Goal: Task Accomplishment & Management: Manage account settings

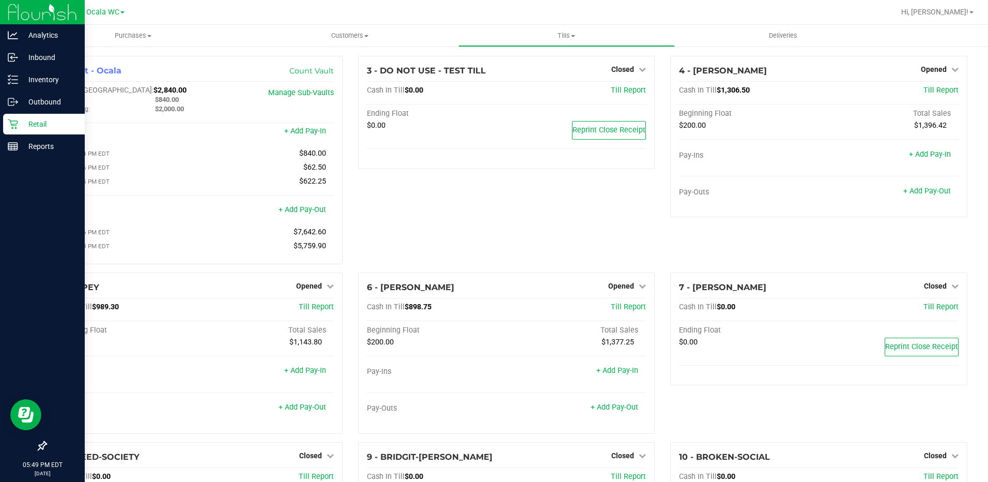
click at [30, 133] on div "Retail" at bounding box center [44, 124] width 82 height 21
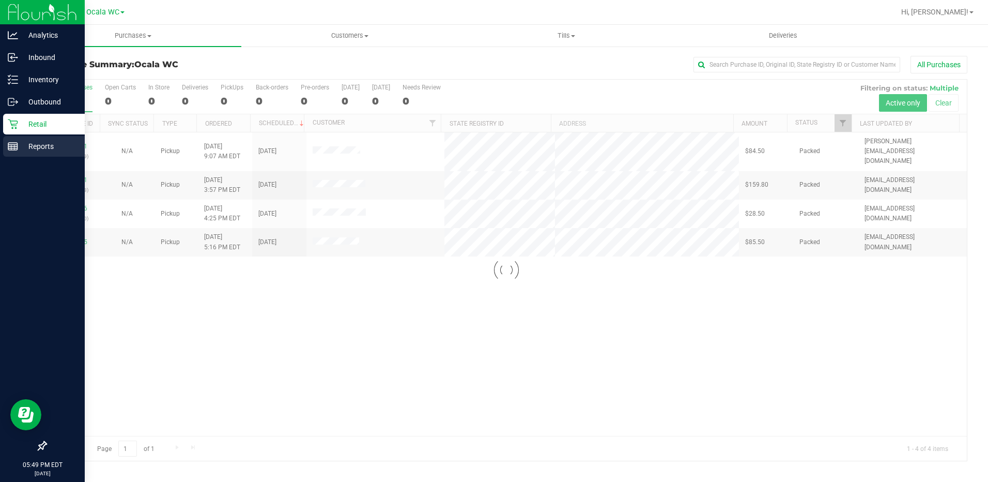
click at [38, 145] on p "Reports" at bounding box center [49, 146] width 62 height 12
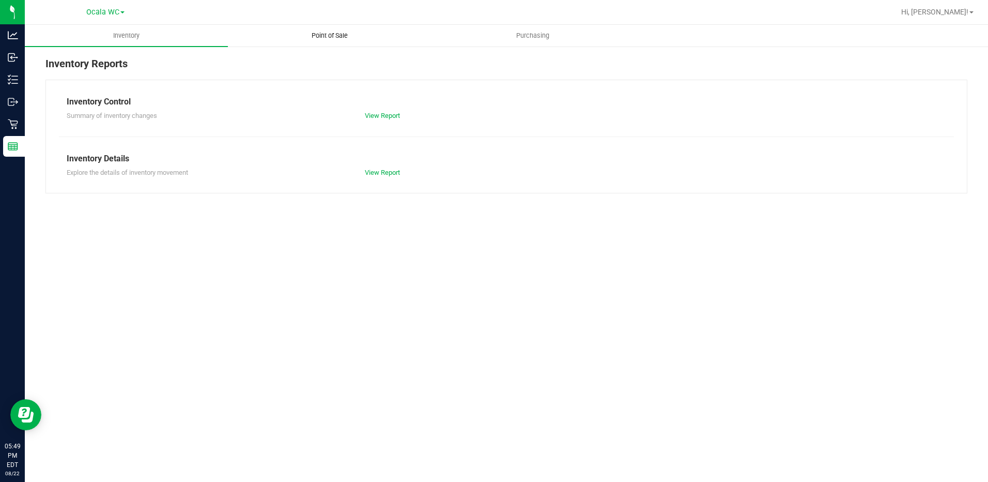
click at [325, 36] on span "Point of Sale" at bounding box center [330, 35] width 64 height 9
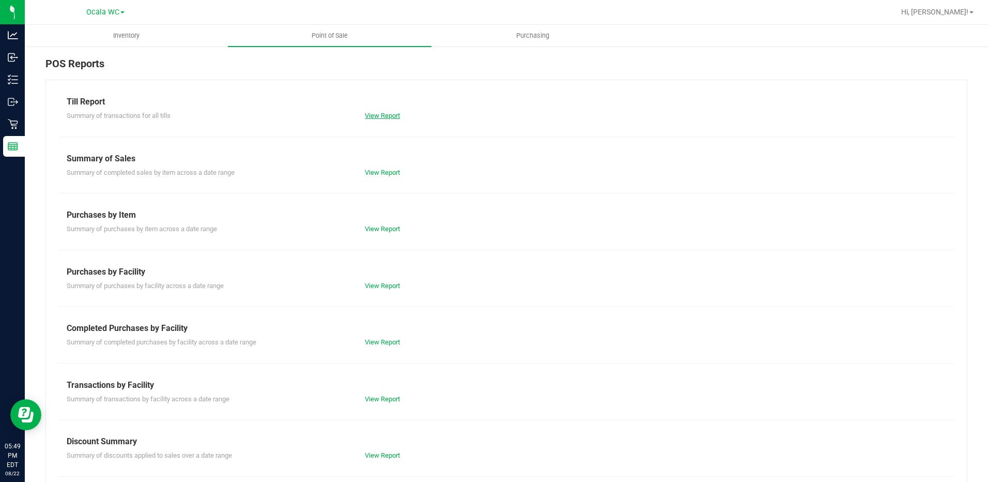
click at [391, 112] on link "View Report" at bounding box center [382, 116] width 35 height 8
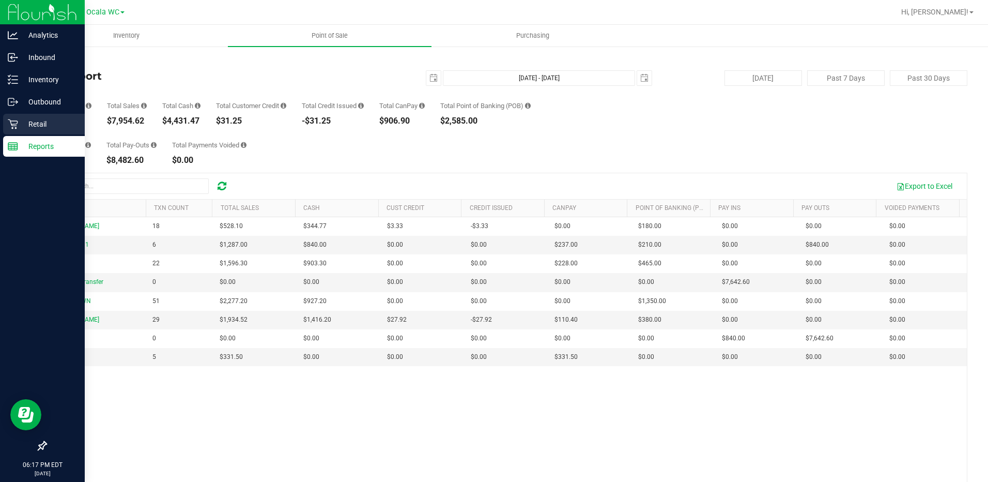
click at [34, 118] on p "Retail" at bounding box center [49, 124] width 62 height 12
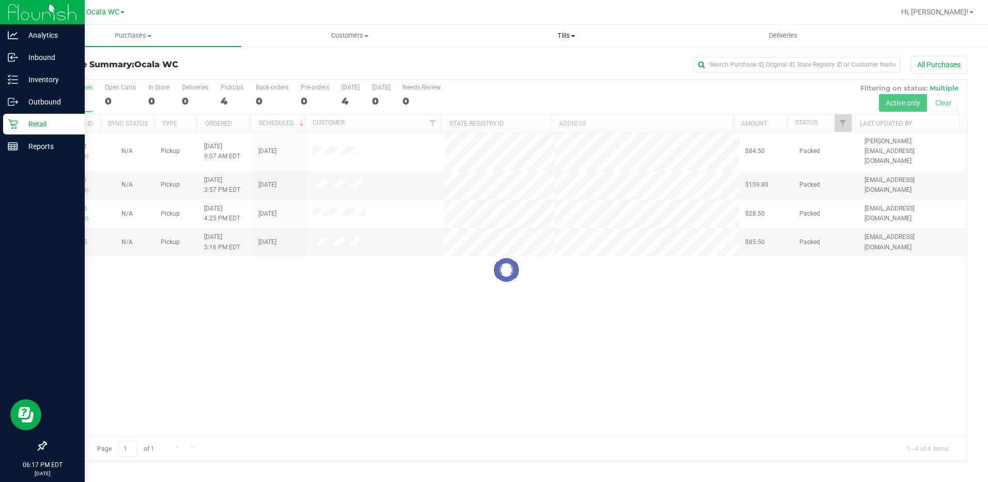
click at [575, 33] on span "Tills" at bounding box center [567, 35] width 216 height 9
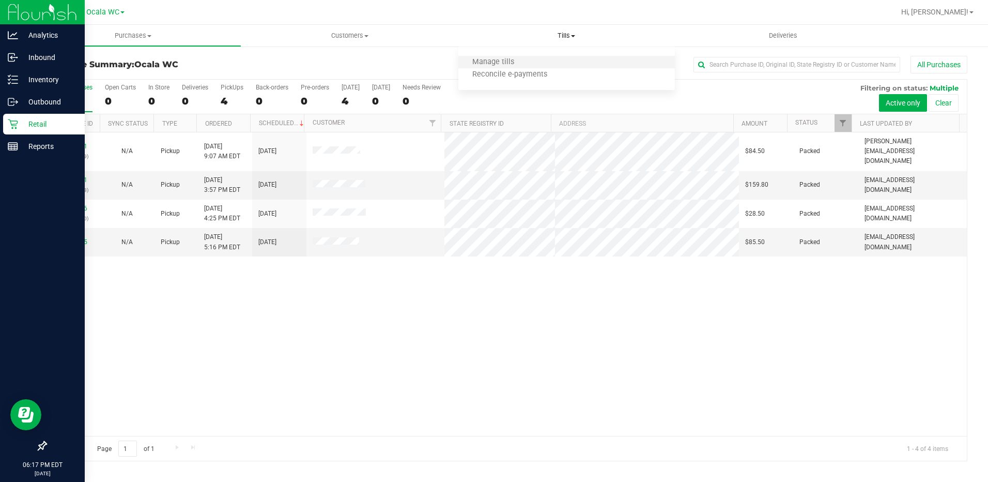
click at [561, 65] on li "Manage tills" at bounding box center [566, 62] width 217 height 12
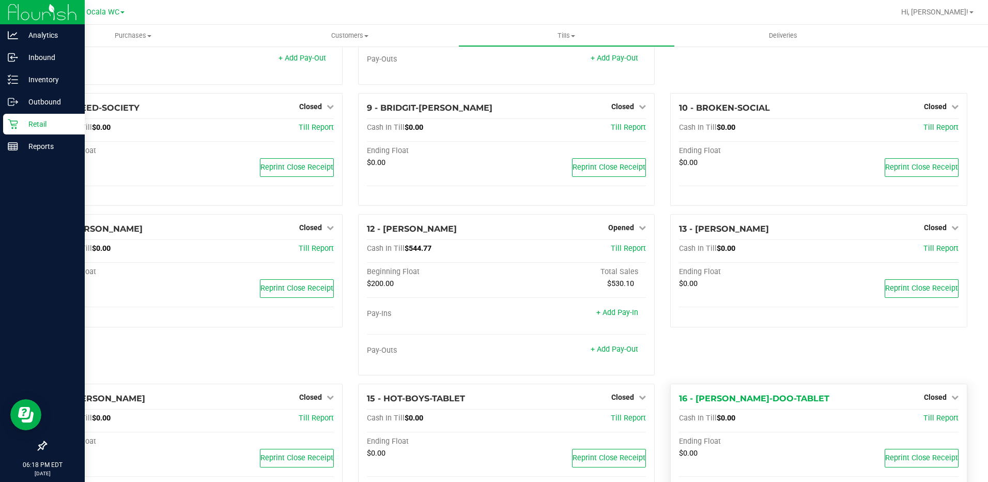
scroll to position [297, 0]
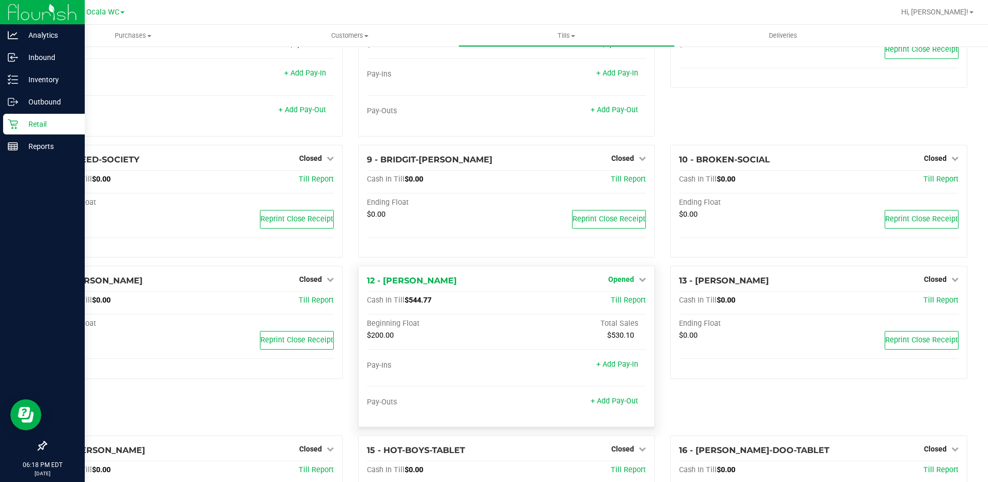
click at [632, 282] on link "Opened" at bounding box center [627, 279] width 38 height 8
click at [625, 302] on link "Close Till" at bounding box center [623, 301] width 28 height 8
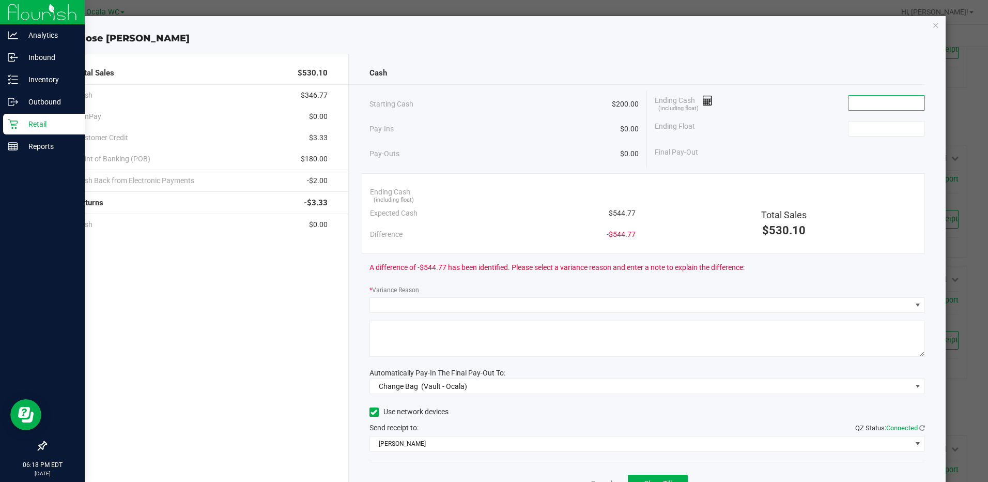
click at [855, 103] on input at bounding box center [887, 103] width 76 height 14
click at [854, 126] on input at bounding box center [887, 128] width 76 height 14
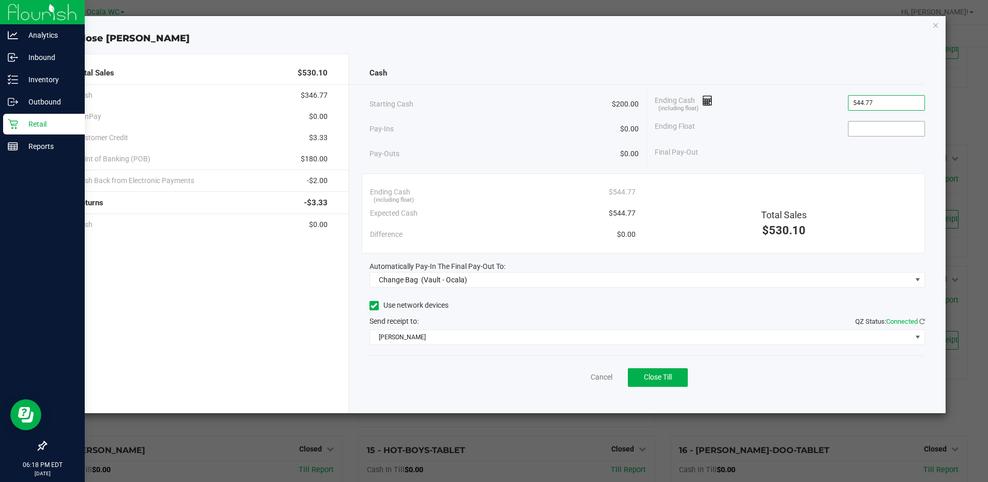
type input "$544.77"
click at [858, 129] on input at bounding box center [887, 128] width 76 height 14
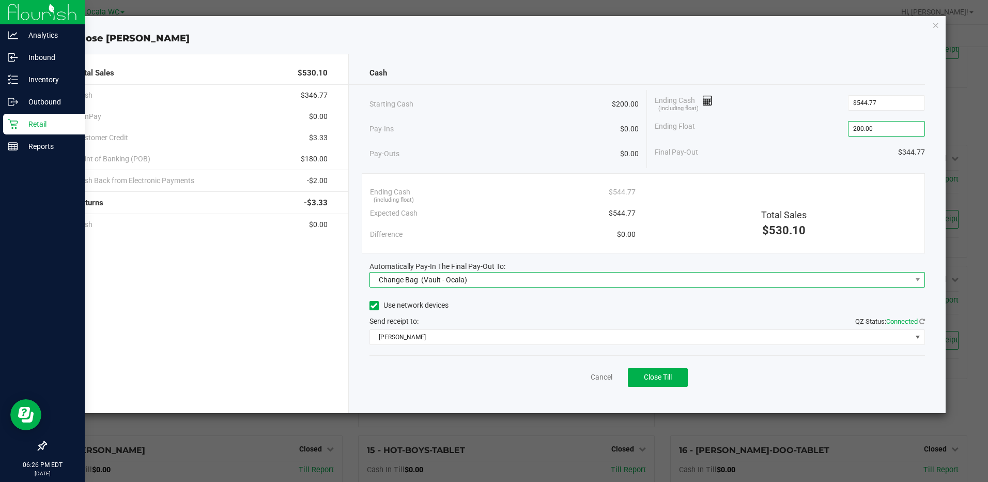
type input "$200.00"
click at [442, 280] on span "(Vault - Ocala)" at bounding box center [444, 279] width 46 height 8
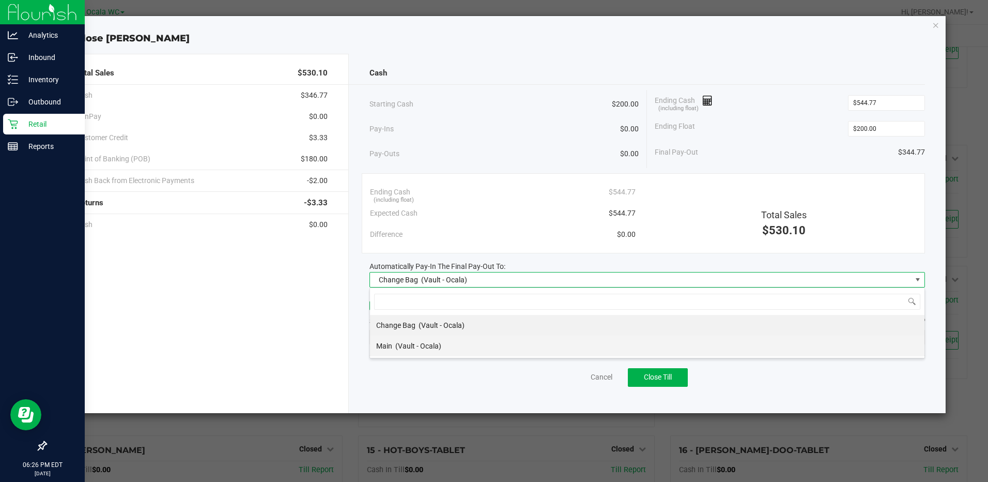
click at [417, 341] on div "Main (Vault - Ocala)" at bounding box center [408, 345] width 65 height 19
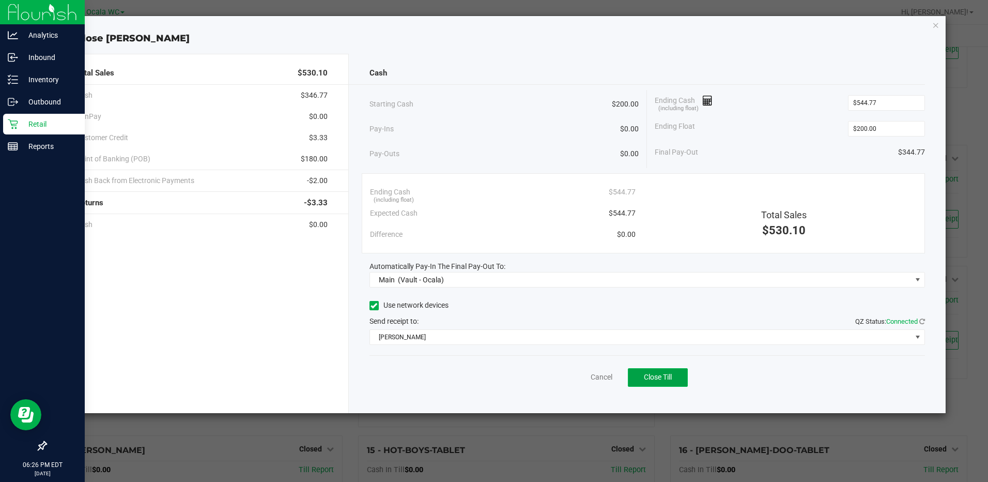
click at [648, 371] on button "Close Till" at bounding box center [658, 377] width 60 height 19
click at [572, 378] on link "Dismiss" at bounding box center [578, 377] width 25 height 11
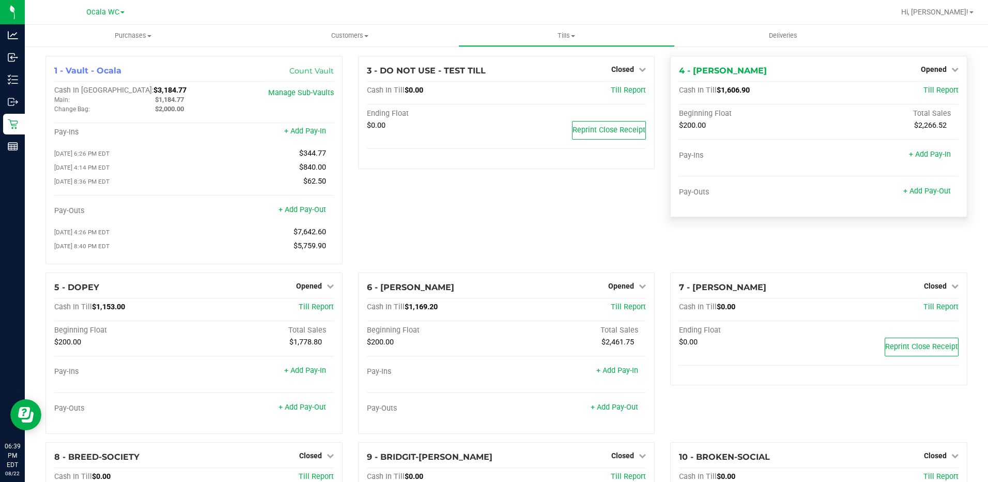
click at [916, 196] on div "Pay-Outs + Add Pay-Out" at bounding box center [819, 195] width 280 height 14
click at [913, 193] on link "+ Add Pay-Out" at bounding box center [927, 191] width 48 height 9
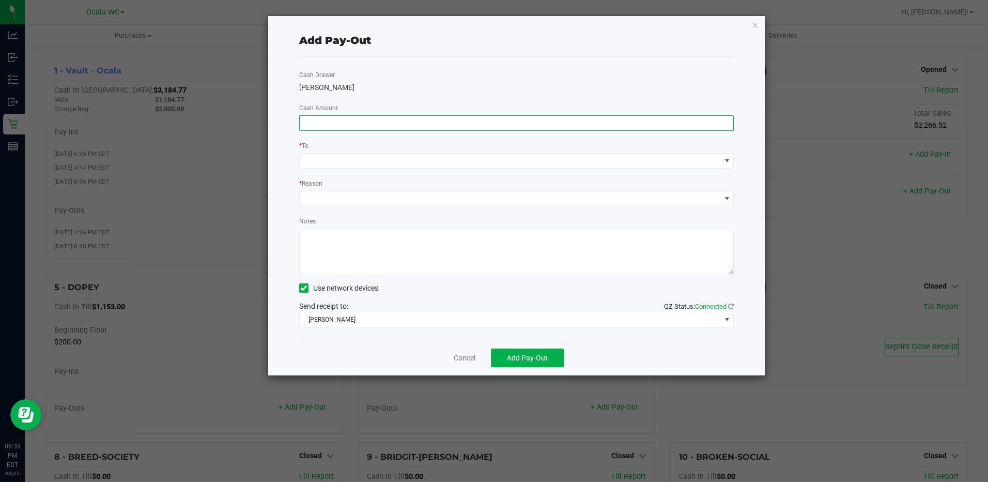
click at [381, 124] on input at bounding box center [517, 123] width 434 height 14
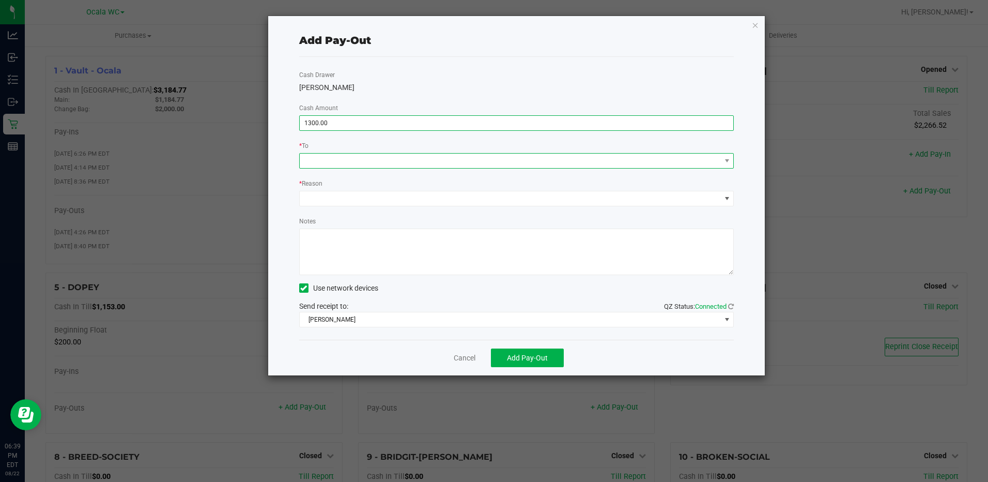
type input "$1,300.00"
click at [381, 155] on span at bounding box center [510, 160] width 421 height 14
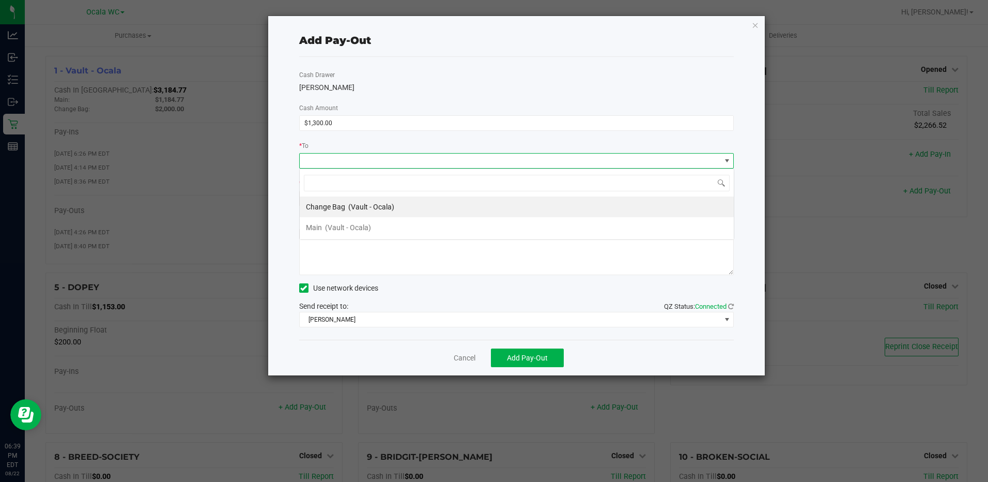
scroll to position [16, 435]
click at [339, 228] on span "(Vault - Ocala)" at bounding box center [348, 227] width 46 height 8
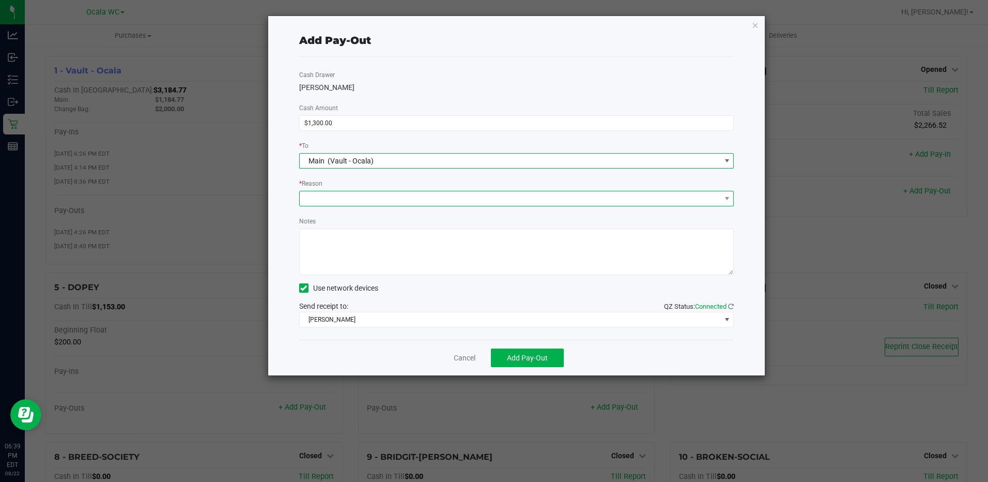
click at [335, 194] on span at bounding box center [510, 198] width 421 height 14
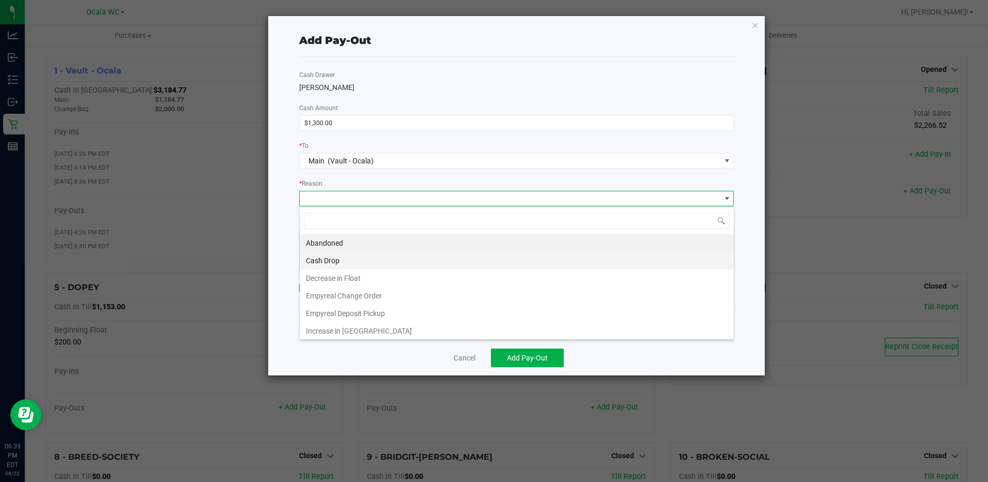
click at [328, 254] on li "Cash Drop" at bounding box center [517, 261] width 434 height 18
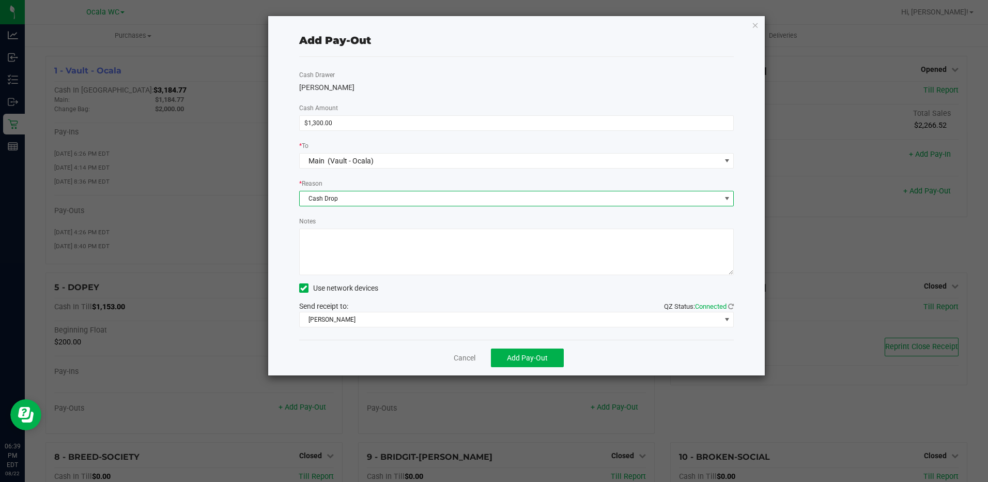
click at [326, 241] on textarea "Notes" at bounding box center [516, 251] width 435 height 47
type textarea "$1300.00 CASH DROP"
click at [552, 365] on button "Add Pay-Out" at bounding box center [527, 357] width 73 height 19
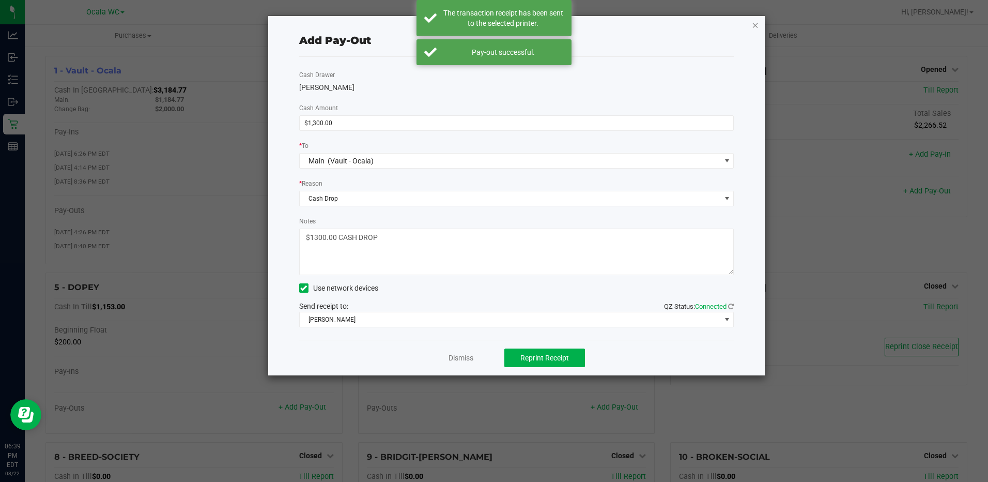
click at [759, 19] on icon "button" at bounding box center [755, 25] width 7 height 12
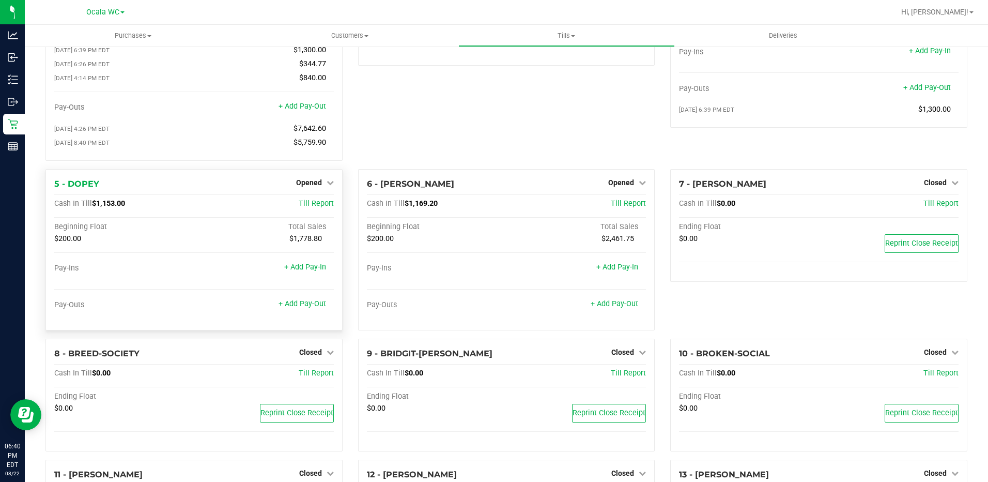
scroll to position [155, 0]
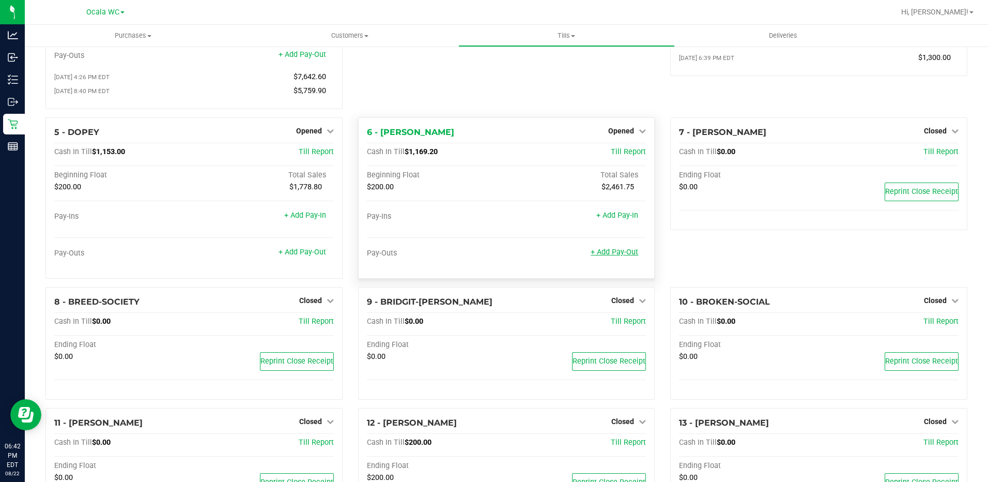
click at [596, 255] on link "+ Add Pay-Out" at bounding box center [615, 252] width 48 height 9
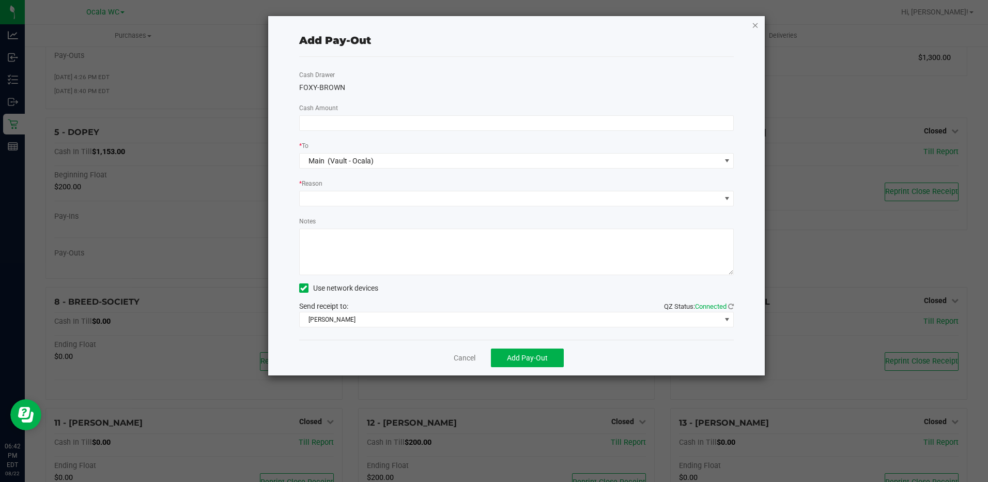
click at [752, 25] on icon "button" at bounding box center [755, 25] width 7 height 12
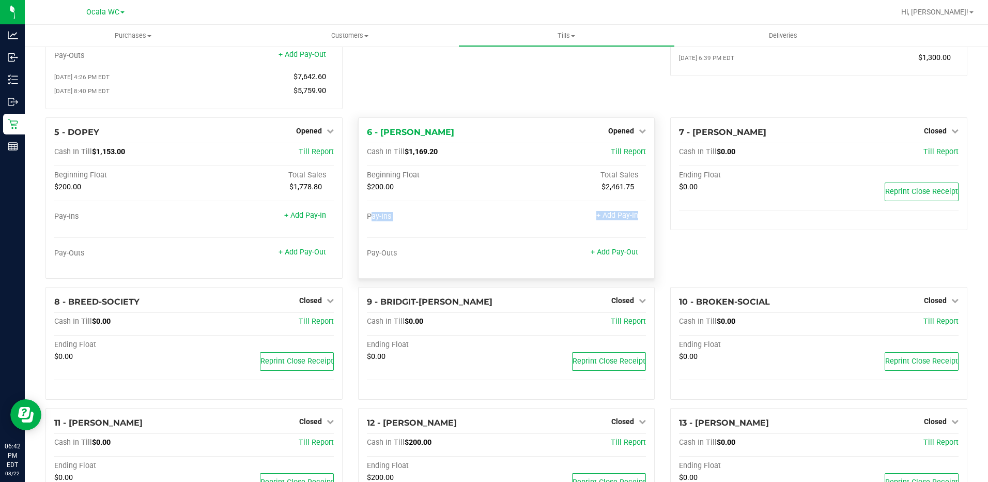
drag, startPoint x: 629, startPoint y: 215, endPoint x: 574, endPoint y: 225, distance: 56.3
click at [574, 225] on div "Pay-Ins + Add Pay-In" at bounding box center [507, 219] width 280 height 14
drag, startPoint x: 574, startPoint y: 225, endPoint x: 606, endPoint y: 256, distance: 44.6
click at [606, 256] on link "+ Add Pay-Out" at bounding box center [615, 252] width 48 height 9
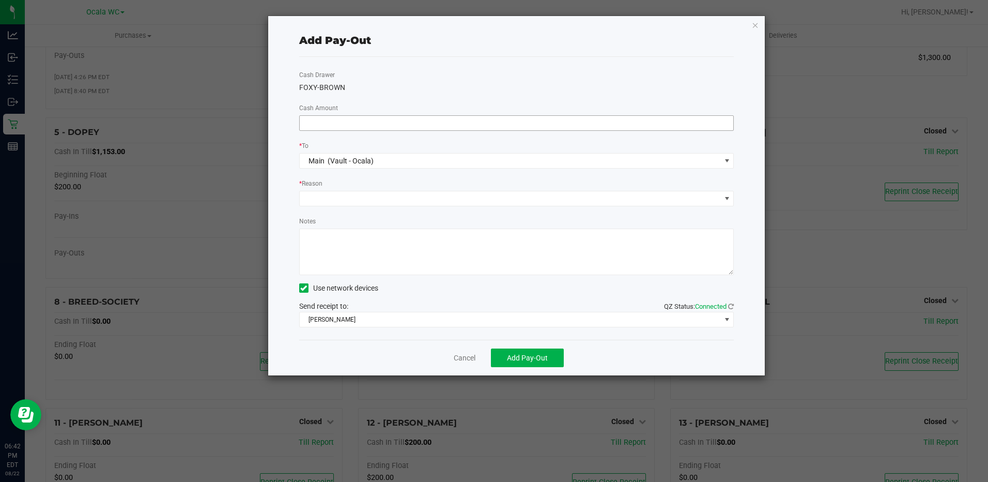
click at [399, 125] on input at bounding box center [517, 123] width 434 height 14
type input "$710.00"
click at [357, 195] on span at bounding box center [510, 198] width 421 height 14
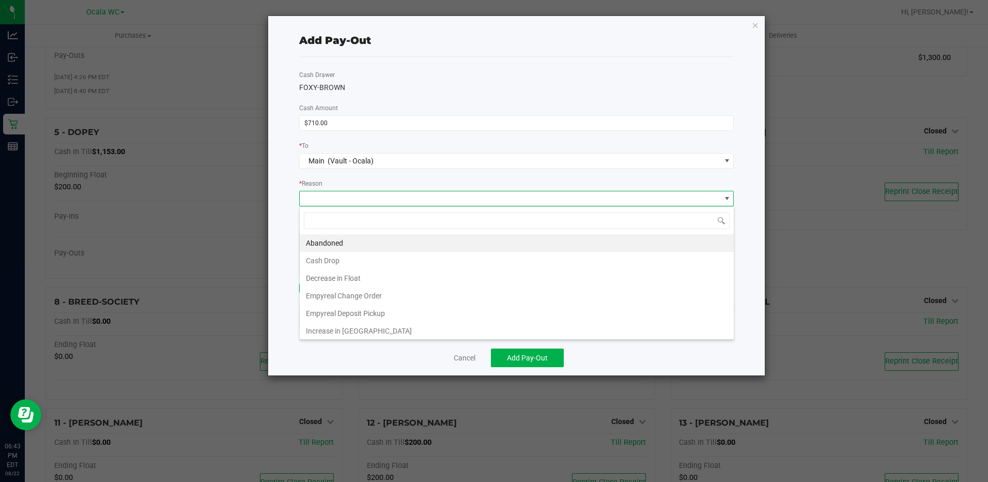
scroll to position [16, 435]
click at [339, 255] on li "Cash Drop" at bounding box center [517, 261] width 434 height 18
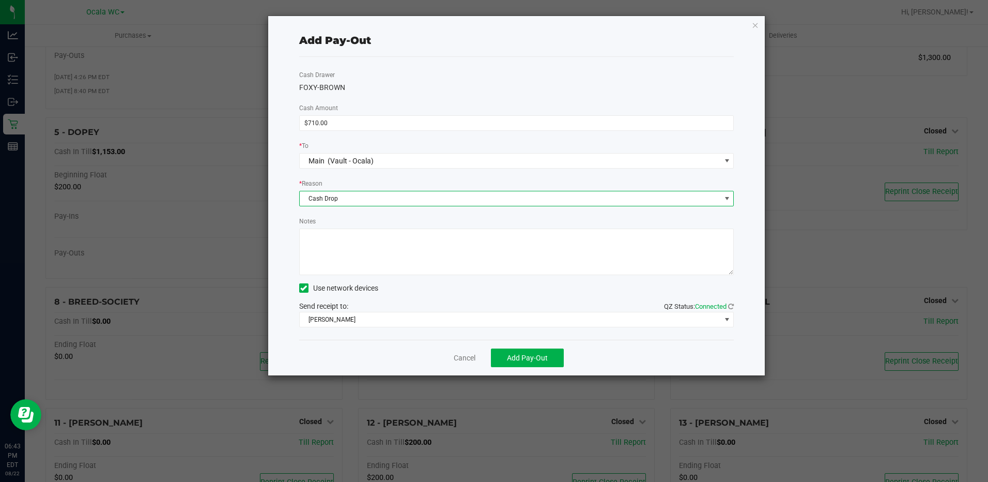
click at [311, 239] on textarea "Notes" at bounding box center [516, 251] width 435 height 47
type textarea "#"
type textarea "$710.00 CASH DROP"
click at [514, 355] on span "Add Pay-Out" at bounding box center [527, 357] width 41 height 8
click at [455, 356] on link "Dismiss" at bounding box center [461, 357] width 25 height 11
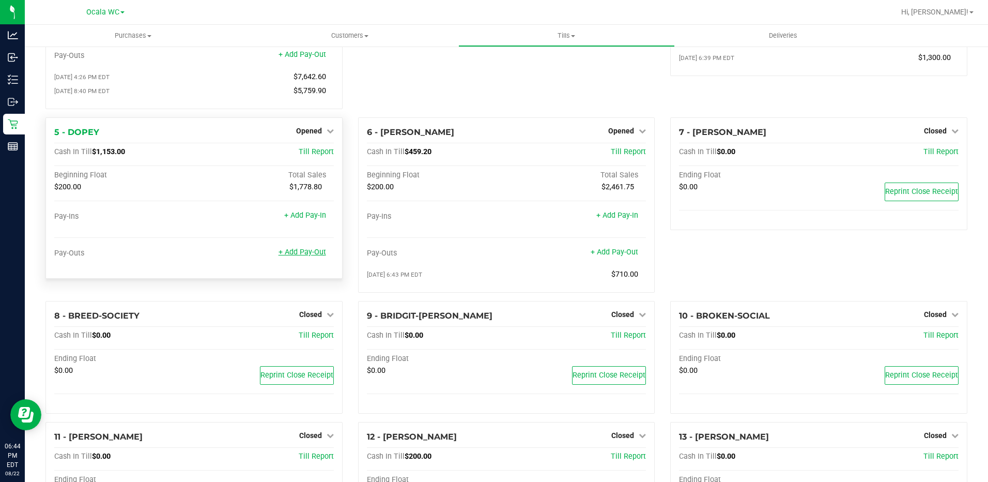
click at [318, 253] on link "+ Add Pay-Out" at bounding box center [303, 252] width 48 height 9
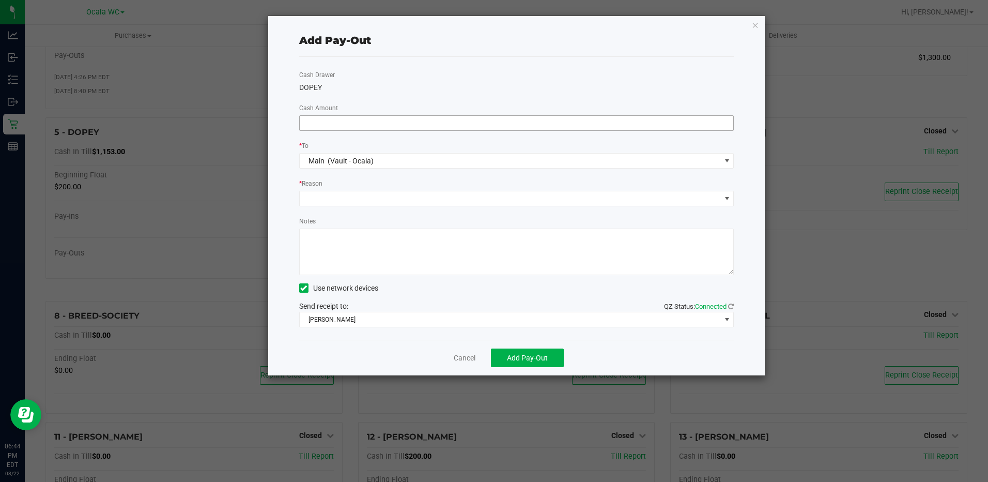
click at [404, 124] on input at bounding box center [517, 123] width 434 height 14
type input "$900.00"
click at [327, 193] on span at bounding box center [510, 198] width 421 height 14
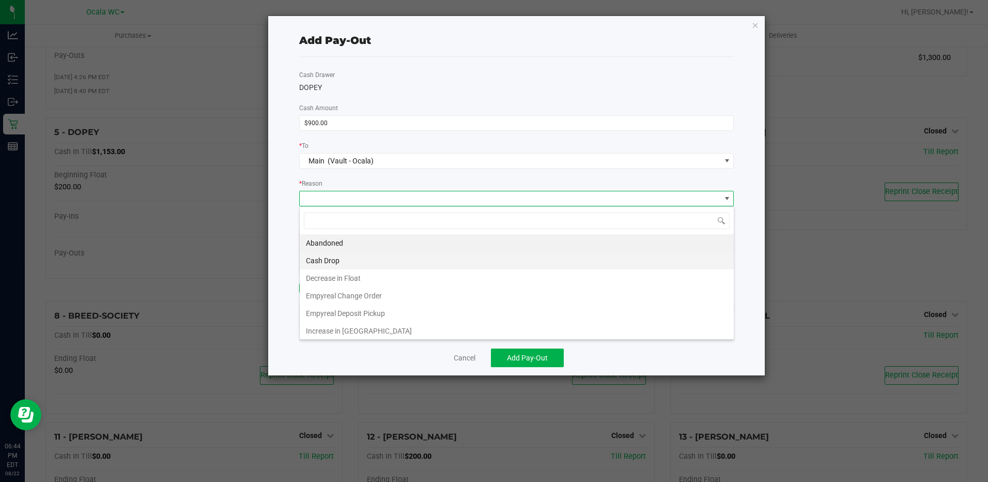
click at [321, 259] on li "Cash Drop" at bounding box center [517, 261] width 434 height 18
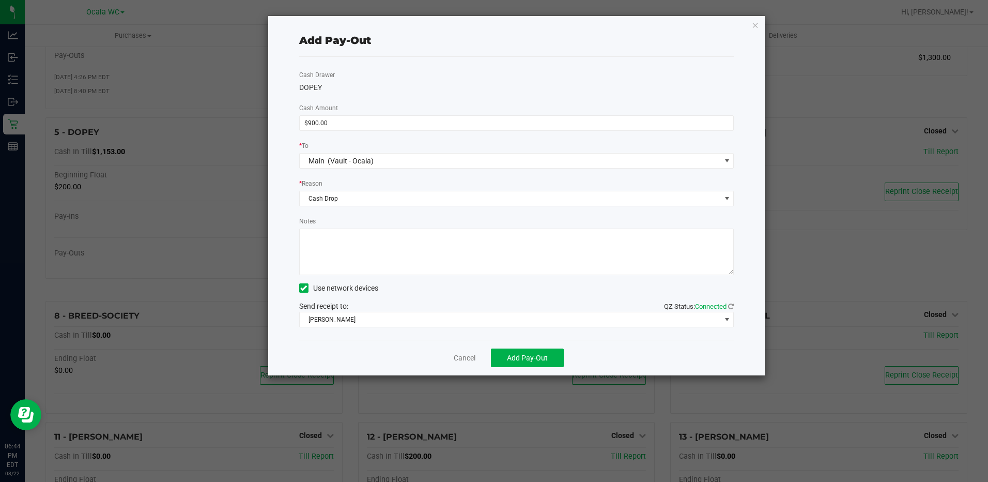
click at [317, 240] on textarea "Notes" at bounding box center [516, 251] width 435 height 47
type textarea "$900.00 CASH DROP"
click at [517, 359] on span "Add Pay-Out" at bounding box center [527, 357] width 41 height 8
click at [457, 357] on link "Dismiss" at bounding box center [461, 357] width 25 height 11
